Goal: Find contact information: Obtain details needed to contact an individual or organization

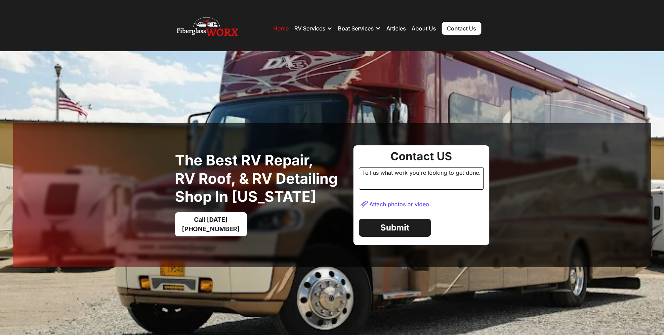
click at [464, 24] on link "Contact Us" at bounding box center [461, 28] width 40 height 13
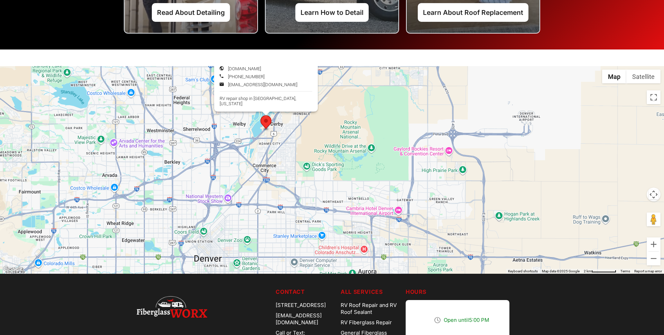
scroll to position [1875, 0]
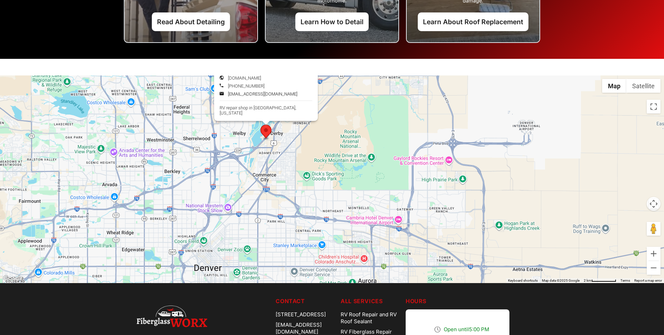
drag, startPoint x: 290, startPoint y: 100, endPoint x: 230, endPoint y: 97, distance: 59.9
click at [230, 96] on div "Contact@fiberglassworx.com" at bounding box center [265, 93] width 93 height 5
copy link "Contact@fiberglassworx.com"
